Goal: Navigation & Orientation: Find specific page/section

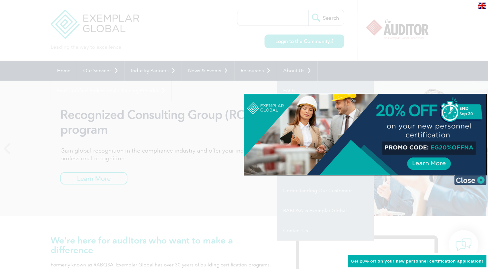
click at [480, 177] on img at bounding box center [470, 180] width 32 height 10
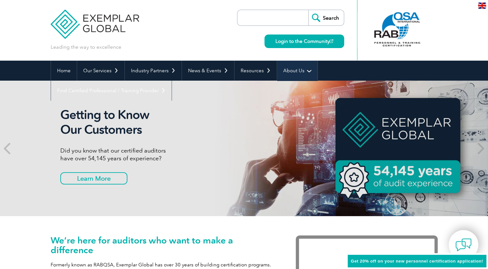
click at [299, 69] on link "About Us" at bounding box center [297, 71] width 40 height 20
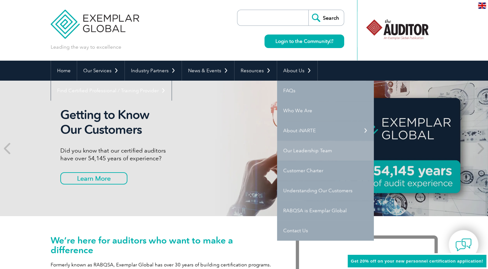
click at [319, 148] on link "Our Leadership Team" at bounding box center [325, 151] width 97 height 20
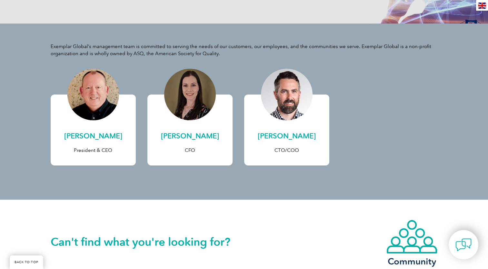
scroll to position [129, 0]
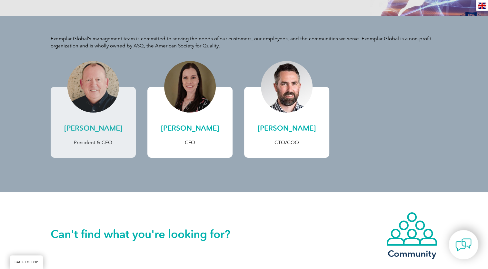
click at [104, 126] on h2 "[PERSON_NAME]" at bounding box center [93, 128] width 72 height 10
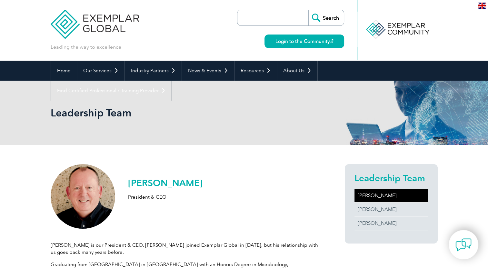
click at [143, 194] on p "President & CEO" at bounding box center [165, 197] width 75 height 7
click at [146, 178] on h2 "Andrew Baines" at bounding box center [165, 183] width 75 height 10
click at [69, 177] on div at bounding box center [83, 196] width 65 height 65
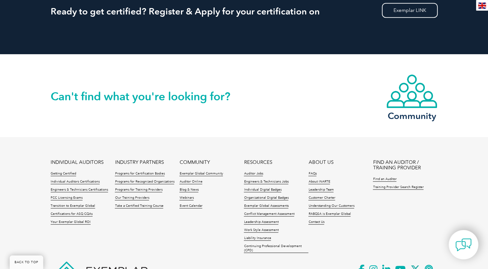
scroll to position [369, 0]
